Goal: Task Accomplishment & Management: Use online tool/utility

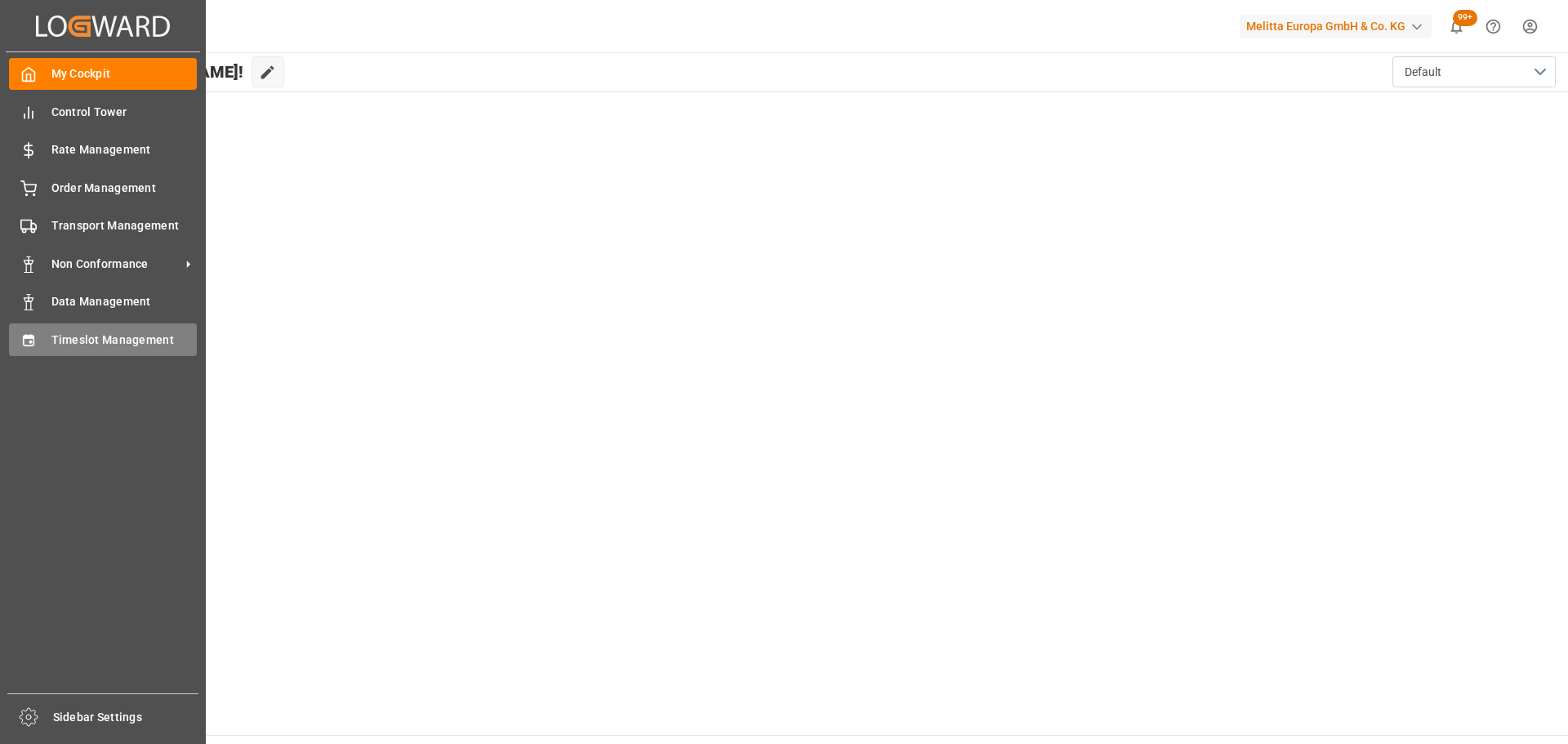
click at [64, 339] on span "Timeslot Management" at bounding box center [124, 339] width 146 height 17
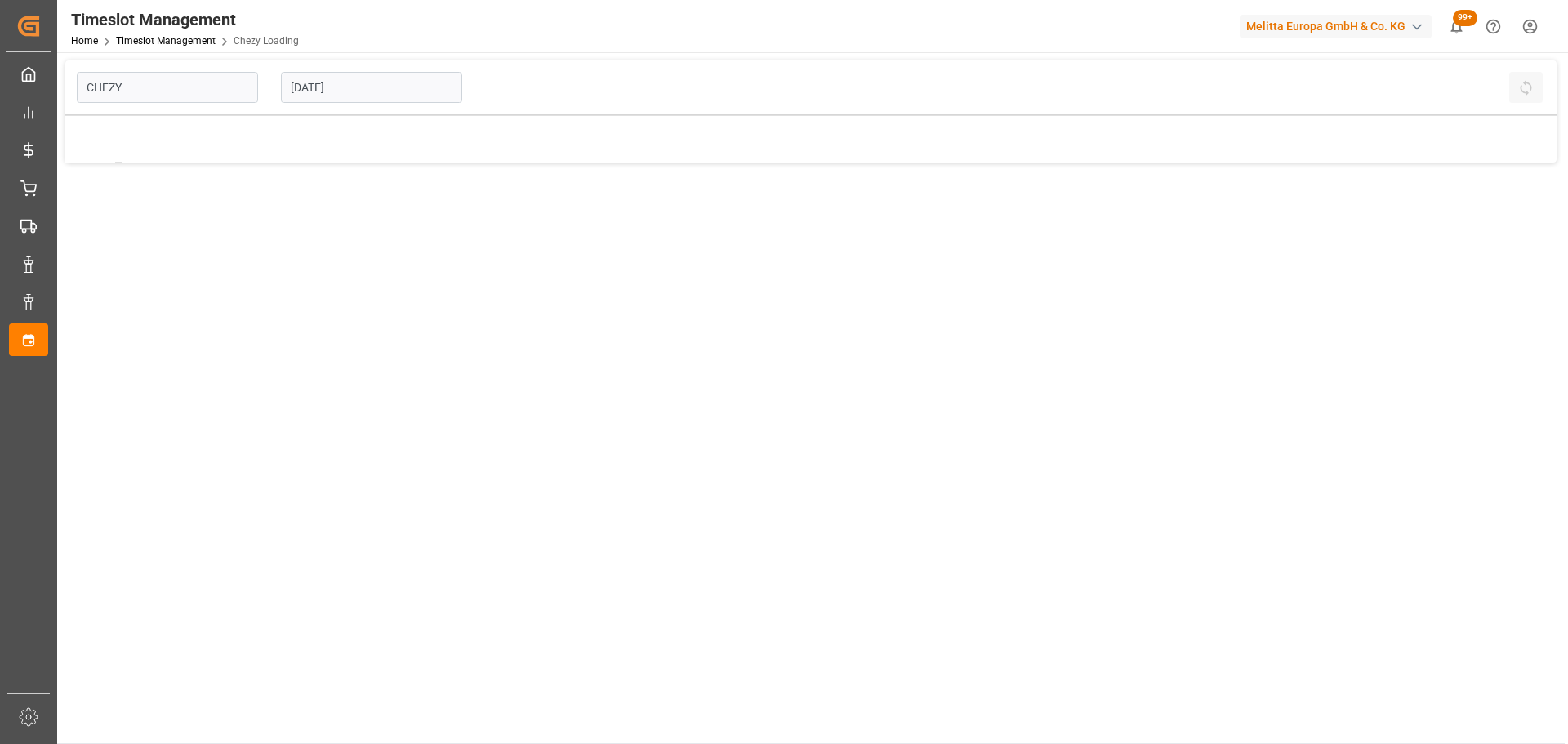
type input "Chezy Loading"
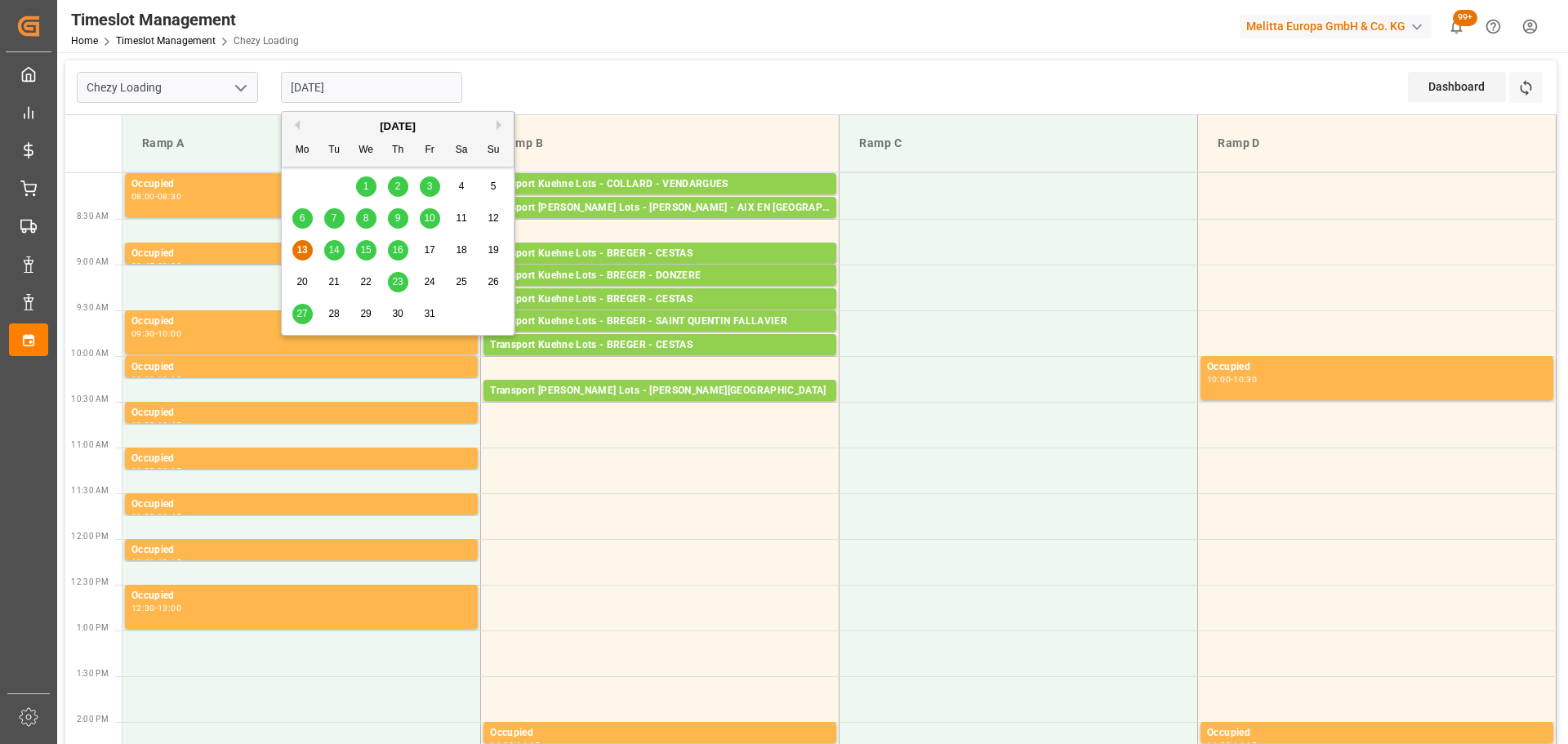
click at [327, 87] on input "[DATE]" at bounding box center [371, 87] width 181 height 31
click at [422, 212] on div "10" at bounding box center [429, 219] width 20 height 19
type input "[DATE]"
